Goal: Task Accomplishment & Management: Manage account settings

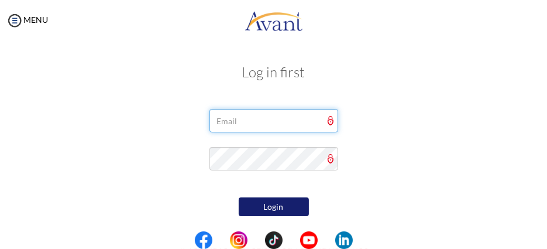
click at [242, 124] on input "email" at bounding box center [273, 120] width 129 height 23
type input "[EMAIL_ADDRESS][DOMAIN_NAME]"
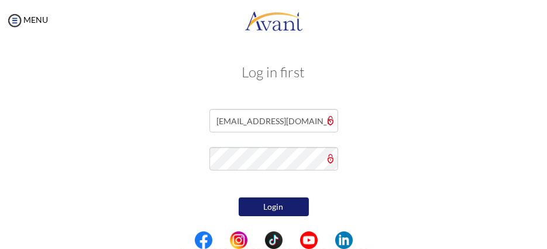
click at [278, 204] on button "Login" at bounding box center [274, 206] width 70 height 19
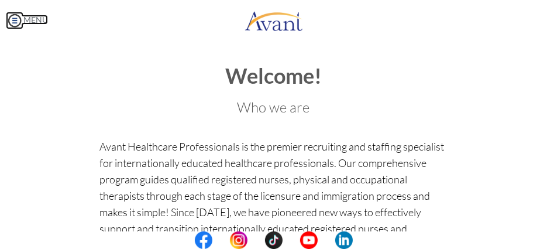
click at [12, 19] on img at bounding box center [15, 21] width 18 height 18
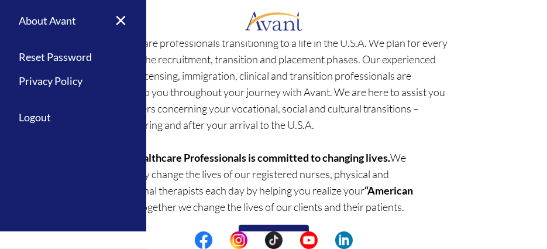
scroll to position [338, 0]
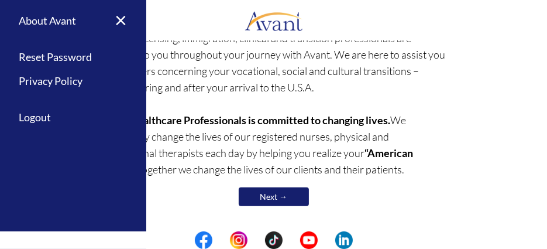
click at [276, 194] on link "Next →" at bounding box center [274, 196] width 70 height 19
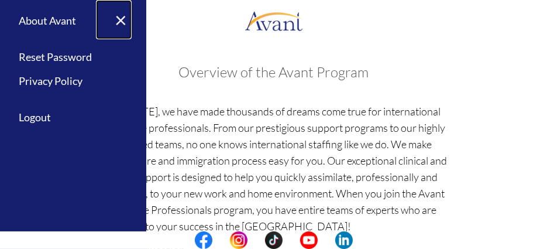
click at [117, 22] on link "×" at bounding box center [114, 19] width 36 height 39
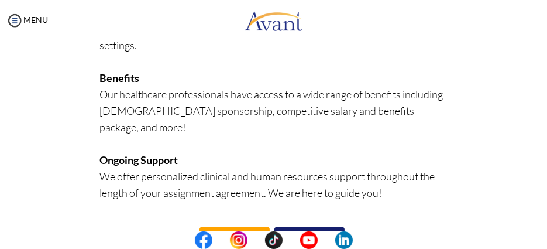
scroll to position [507, 0]
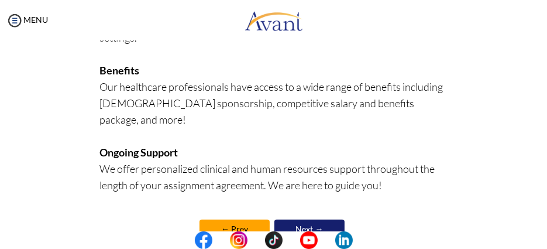
click at [300, 219] on link "Next →" at bounding box center [309, 228] width 70 height 19
